Goal: Information Seeking & Learning: Find specific fact

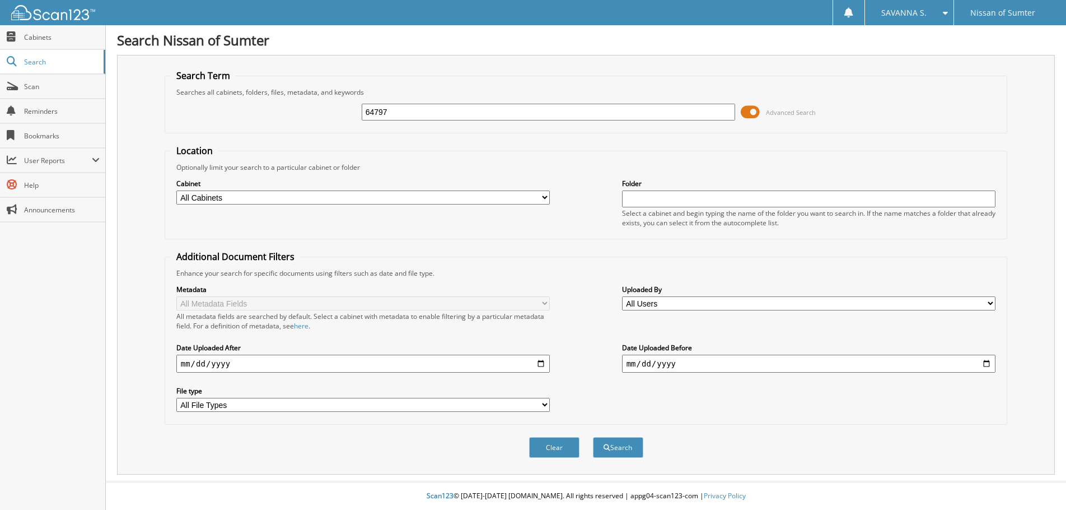
type input "64797"
click at [593, 437] on button "Search" at bounding box center [618, 447] width 50 height 21
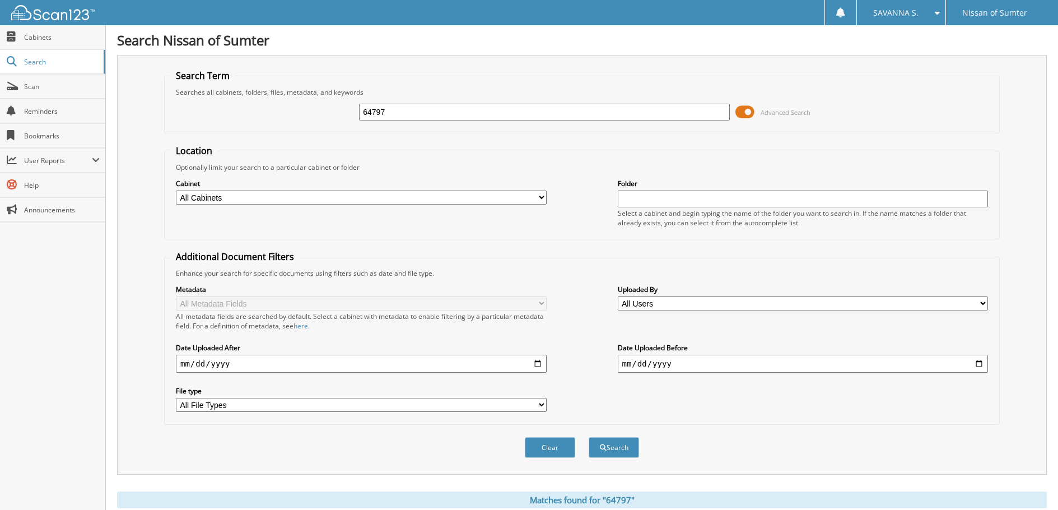
scroll to position [116, 0]
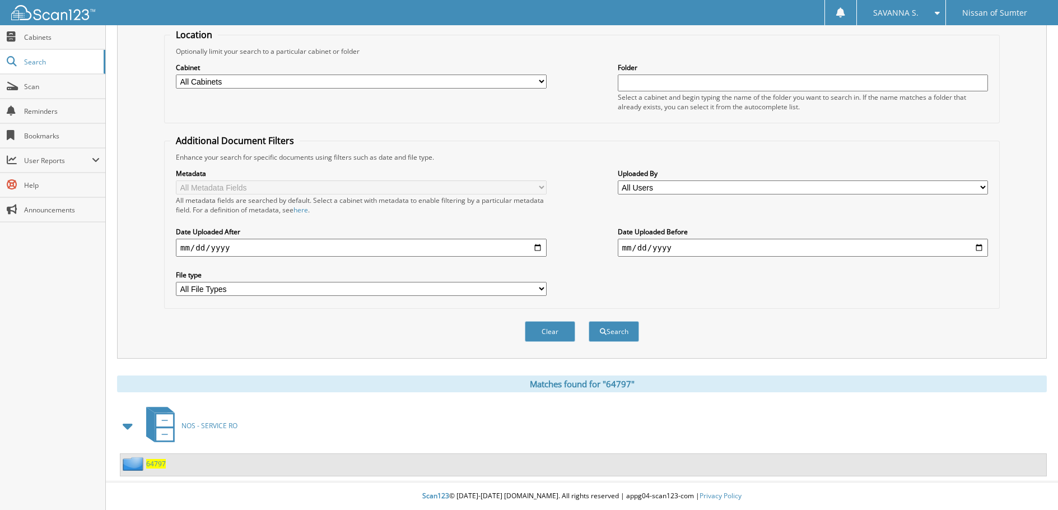
click at [155, 464] on span "64797" at bounding box center [156, 464] width 20 height 10
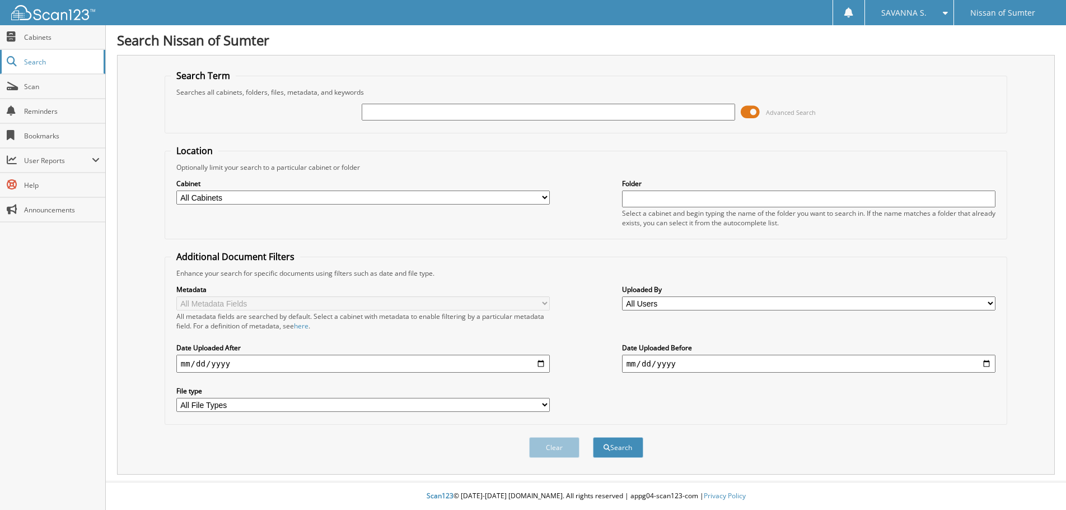
click at [58, 65] on span "Search" at bounding box center [61, 62] width 74 height 10
type input "65072"
click at [593, 437] on button "Search" at bounding box center [618, 447] width 50 height 21
